Goal: Information Seeking & Learning: Learn about a topic

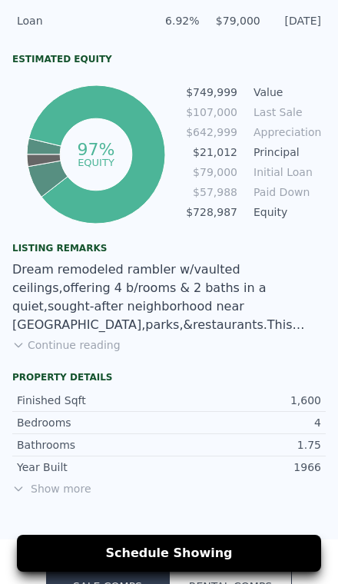
scroll to position [755, 0]
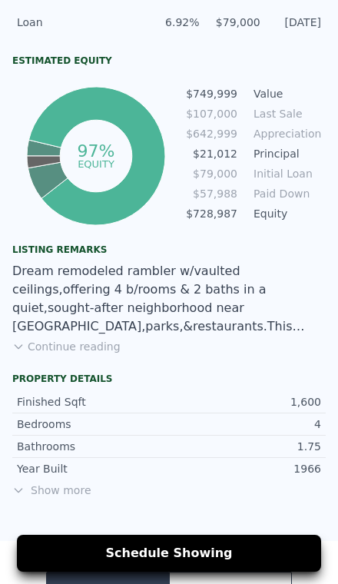
click at [69, 348] on button "Continue reading" at bounding box center [66, 346] width 108 height 15
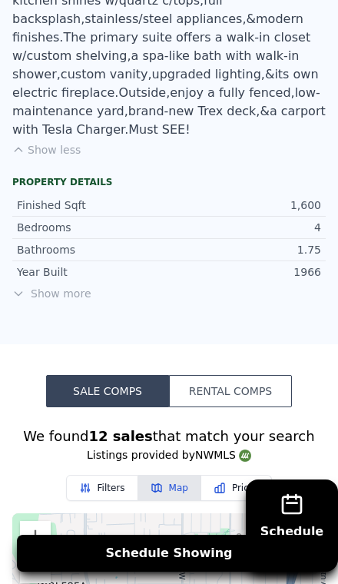
click at [44, 286] on span "Show more" at bounding box center [168, 293] width 313 height 15
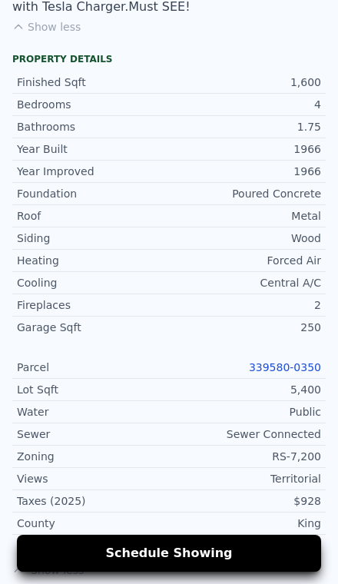
scroll to position [1329, 0]
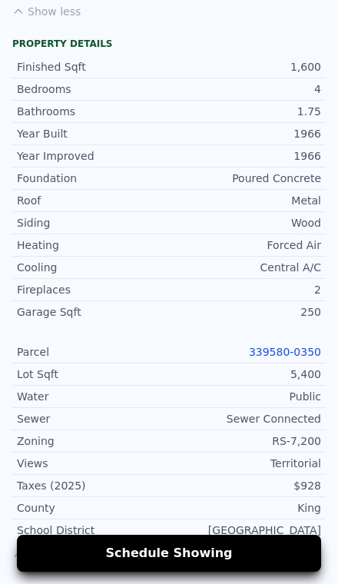
click at [266, 346] on link "339580-0350" at bounding box center [285, 352] width 72 height 12
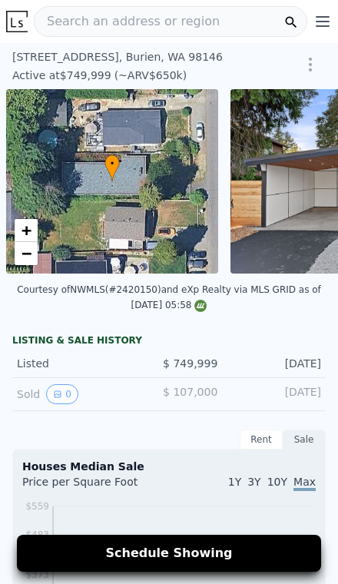
scroll to position [0, 6]
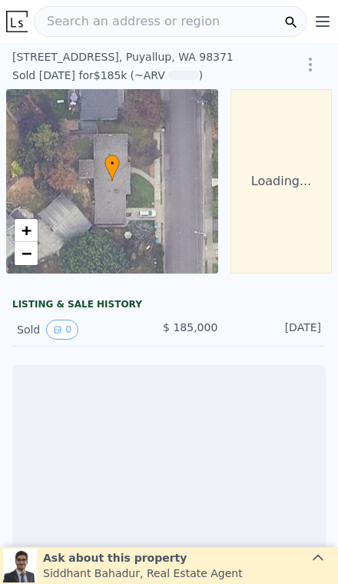
scroll to position [0, 111]
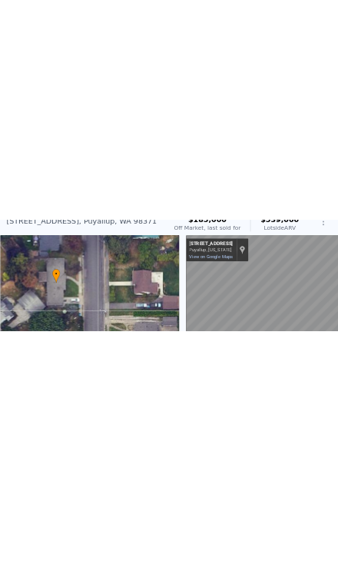
scroll to position [0, 6]
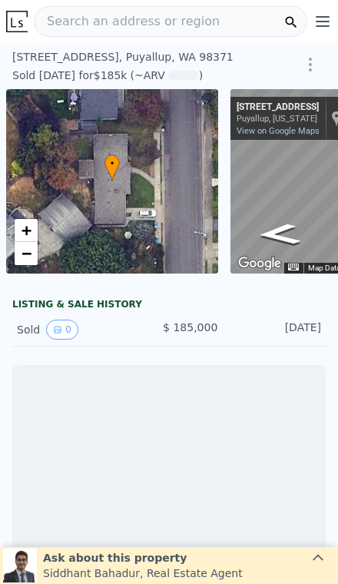
scroll to position [0, 6]
